Goal: Find specific page/section: Find specific page/section

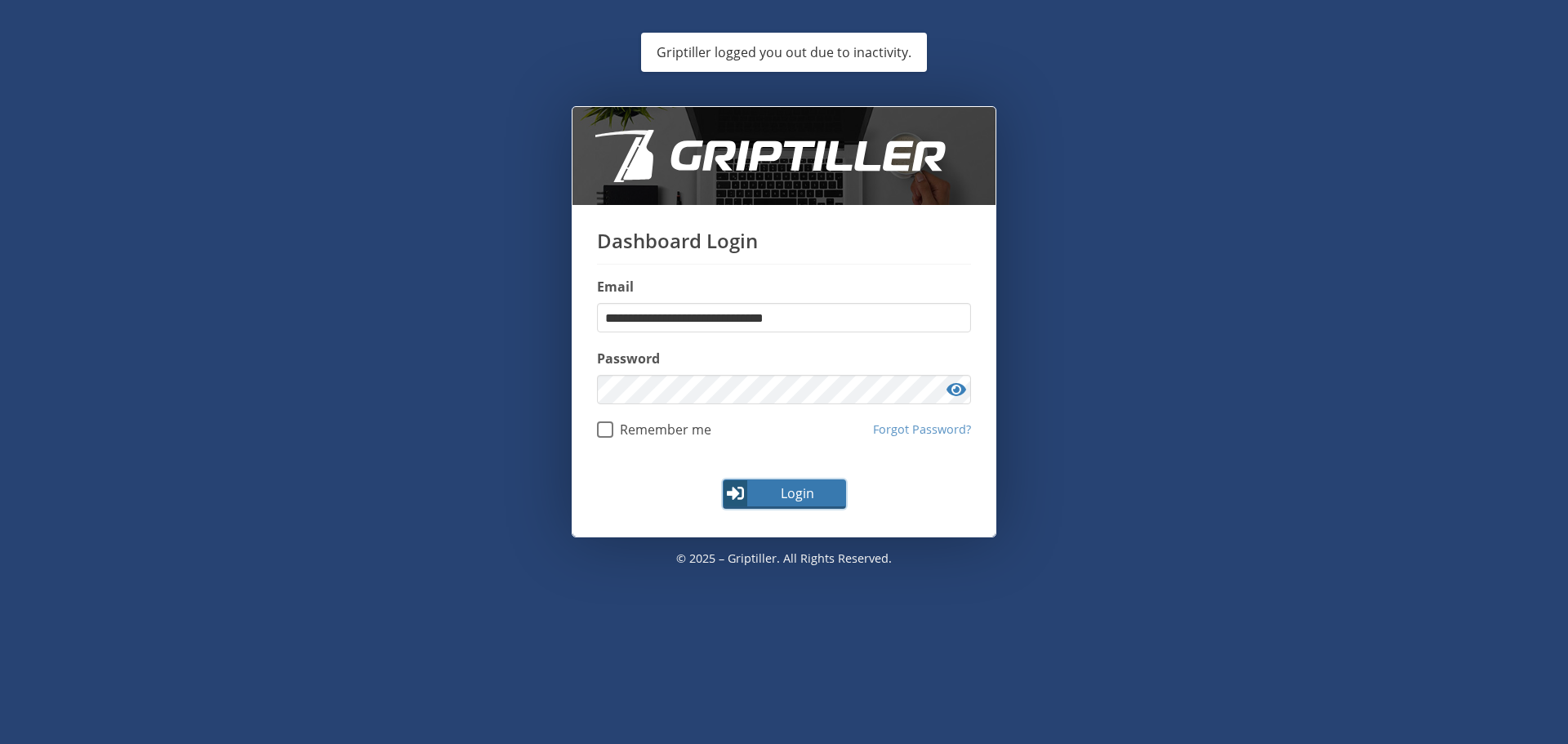
click at [781, 499] on span "Login" at bounding box center [797, 494] width 95 height 20
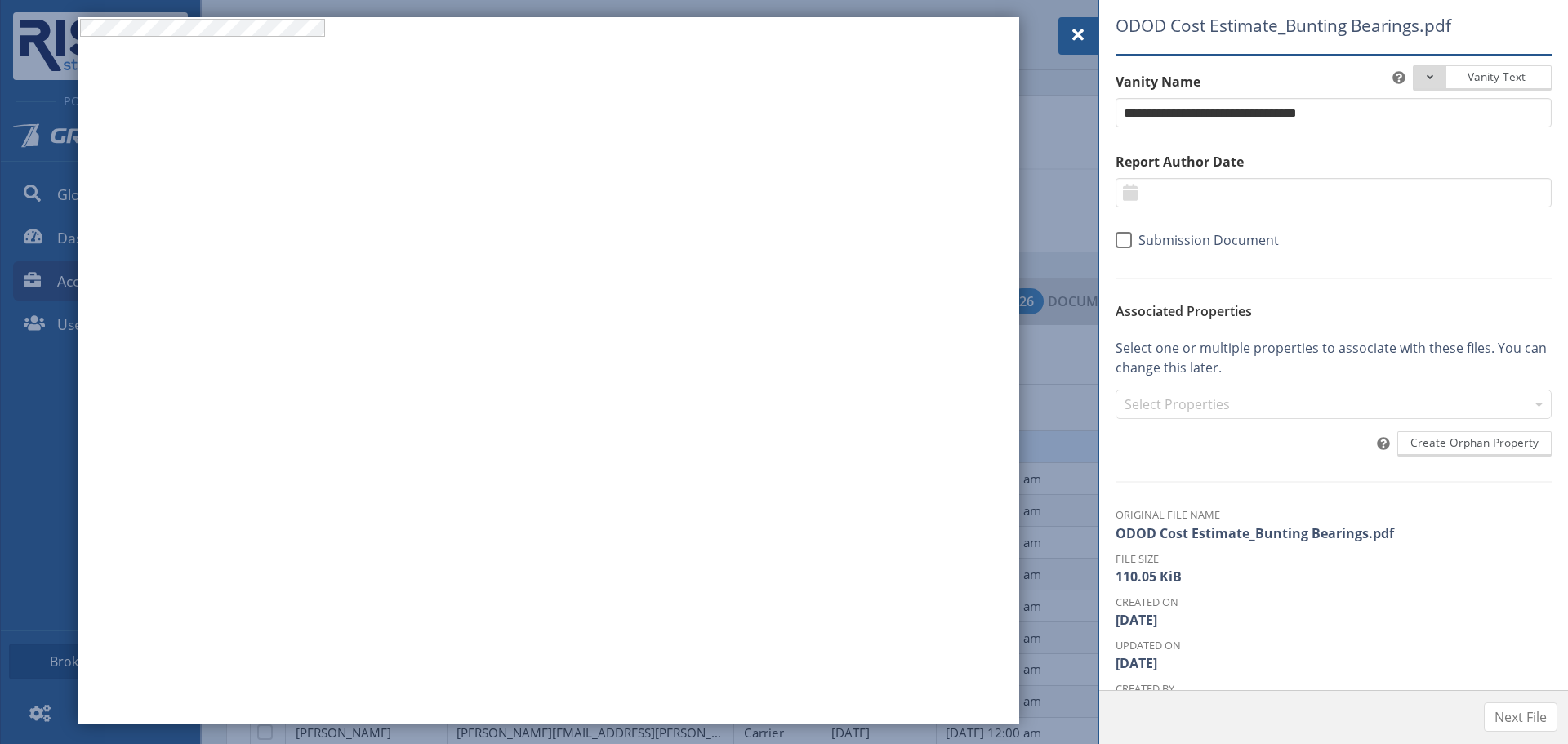
click at [1080, 21] on div at bounding box center [1077, 36] width 39 height 37
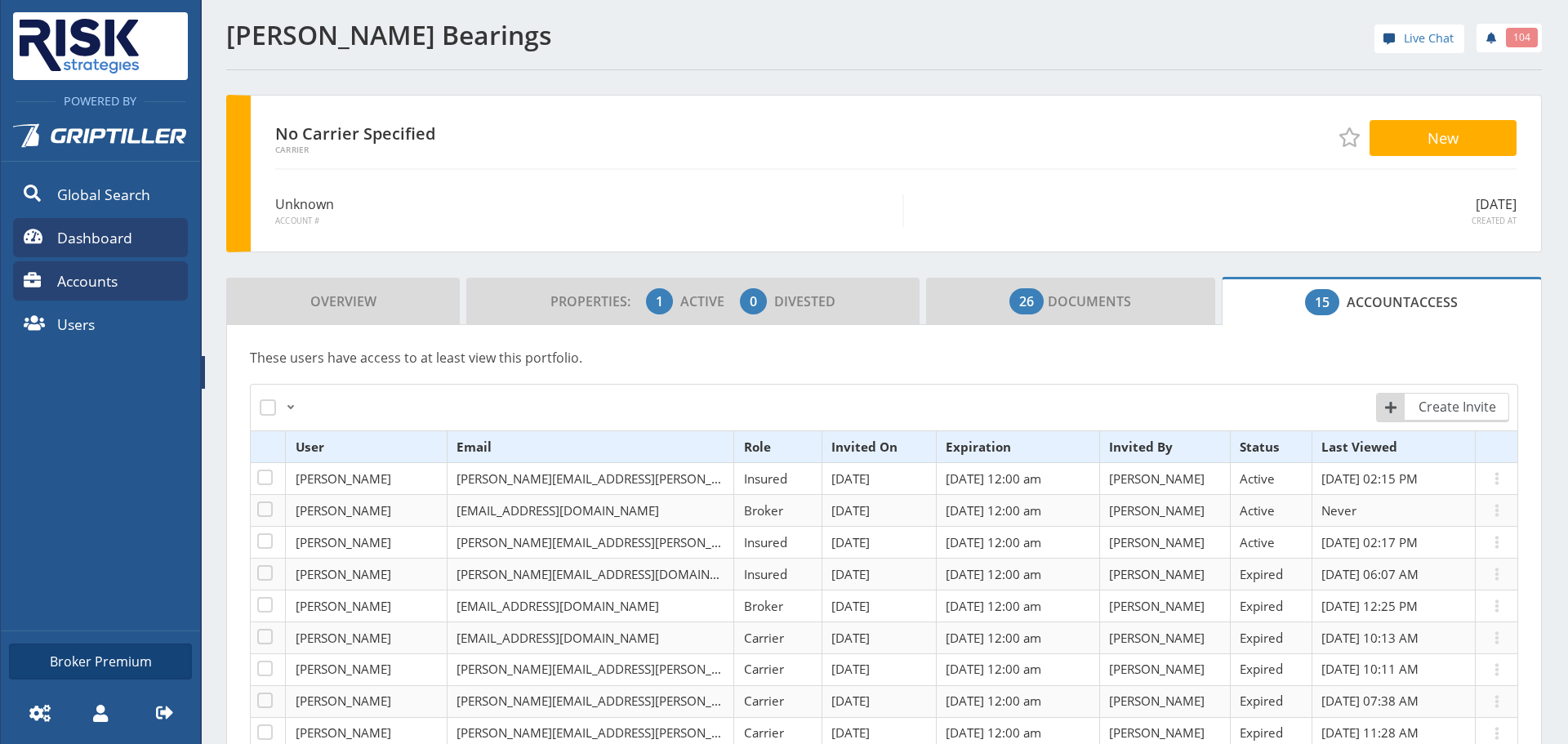
click at [88, 242] on span "Dashboard" at bounding box center [95, 238] width 75 height 22
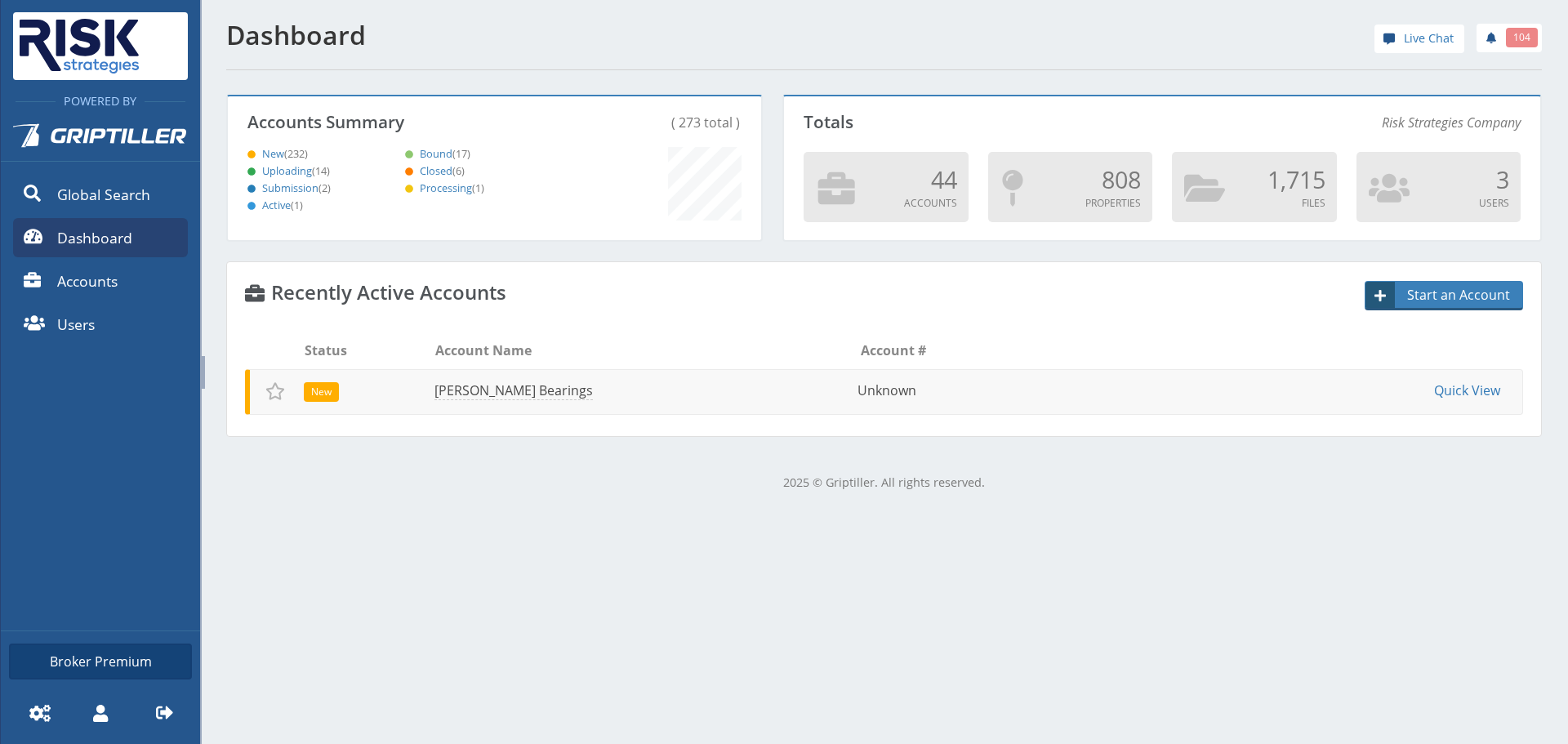
scroll to position [144, 528]
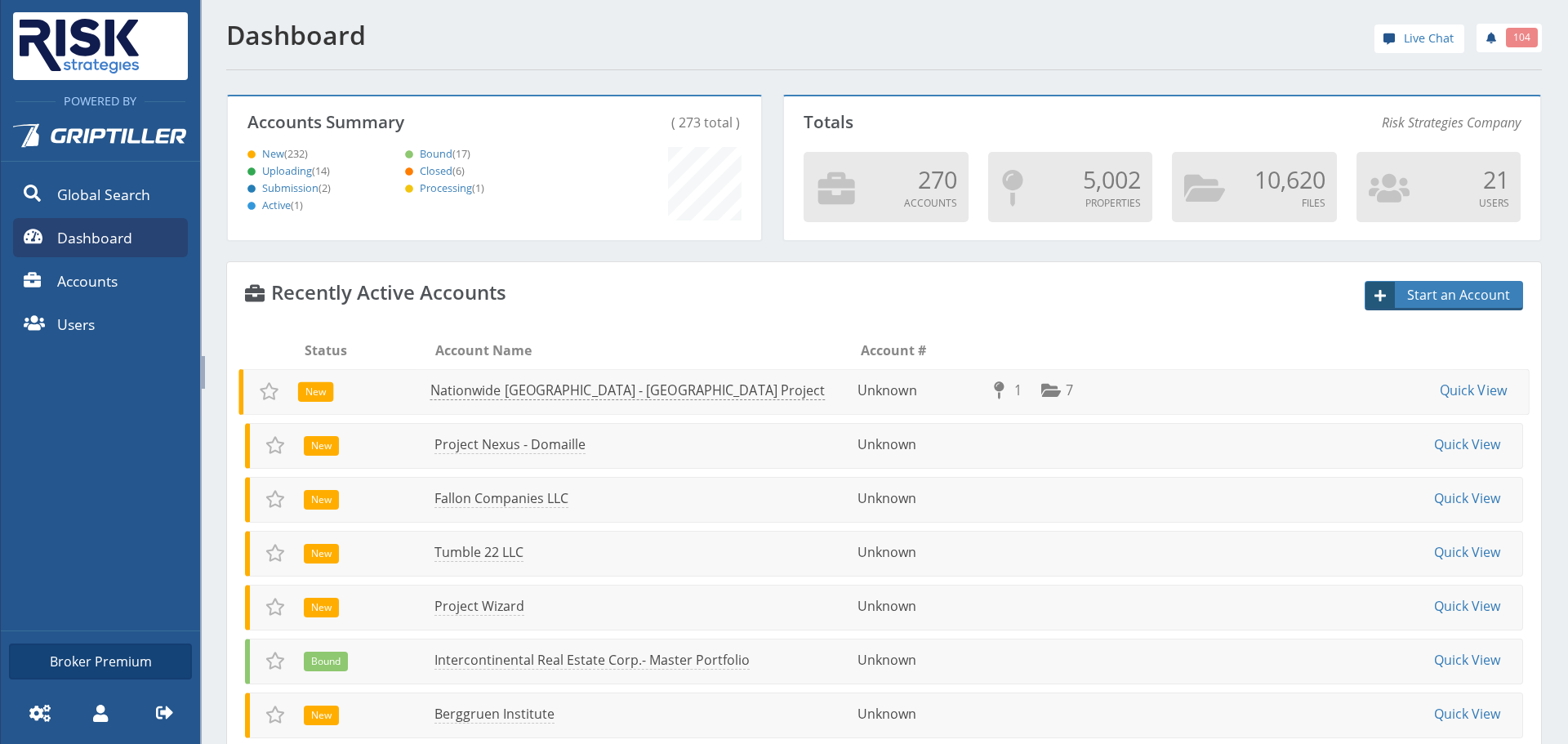
click at [500, 390] on link "Nationwide [GEOGRAPHIC_DATA] - [GEOGRAPHIC_DATA] Project" at bounding box center [628, 390] width 395 height 19
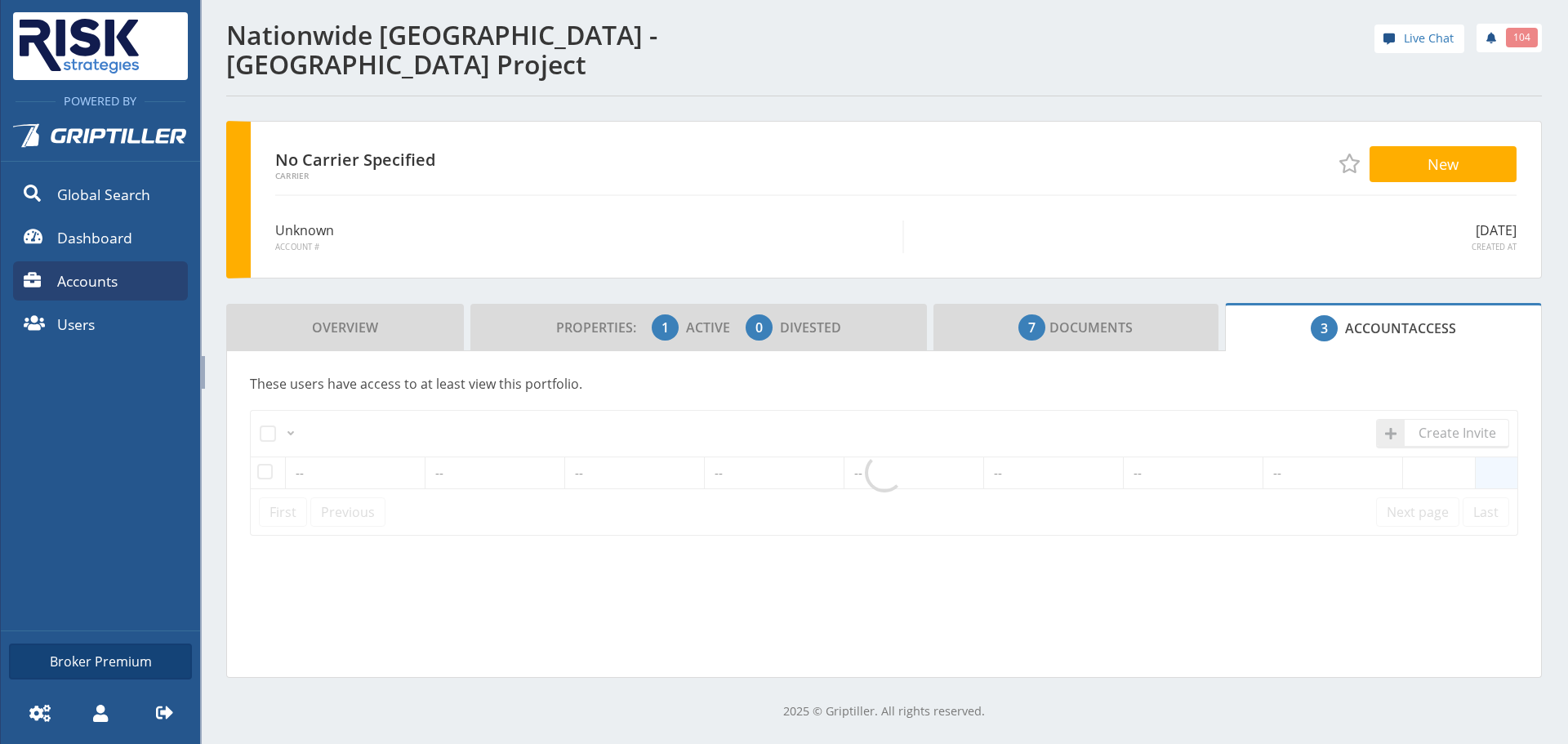
click at [500, 390] on p "These users have access to at least view this portfolio." at bounding box center [884, 384] width 1268 height 20
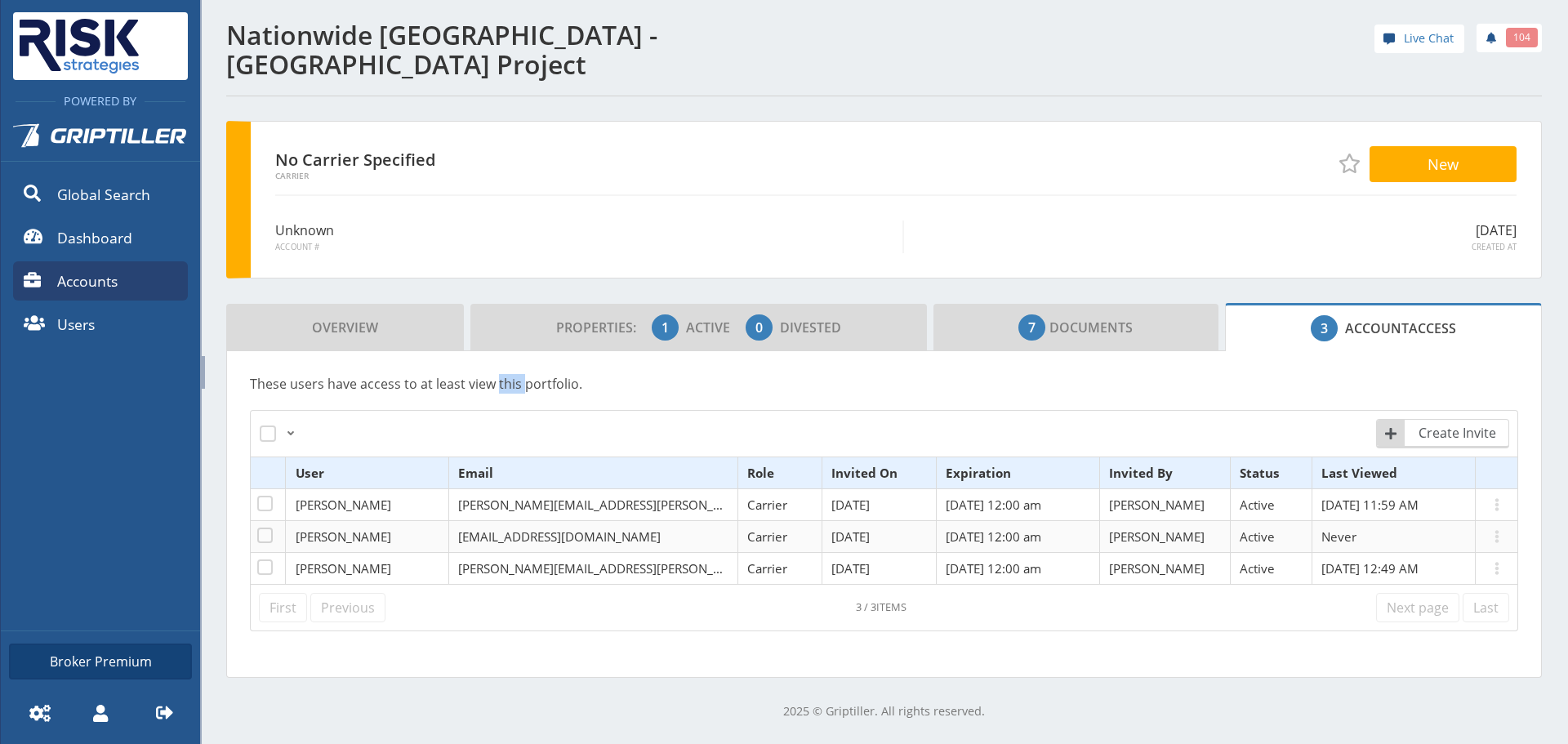
click at [1392, 328] on span "Account" at bounding box center [1377, 329] width 64 height 18
